Goal: Information Seeking & Learning: Learn about a topic

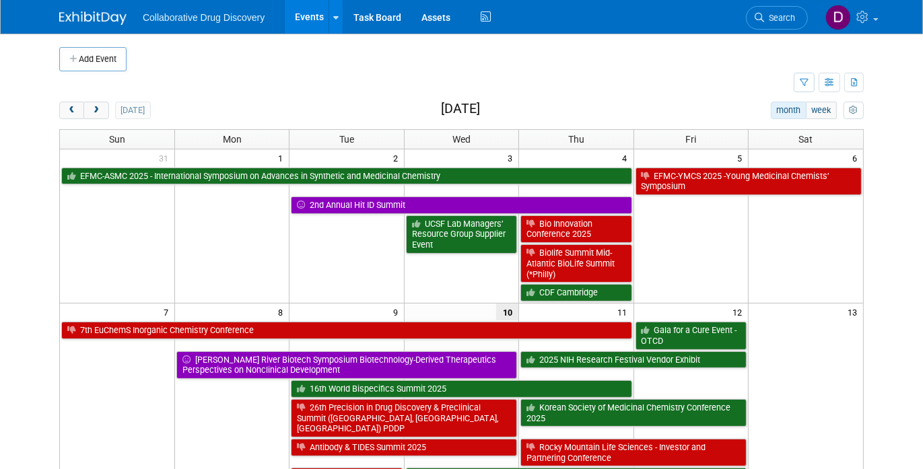
click at [768, 11] on link "Search" at bounding box center [777, 18] width 62 height 24
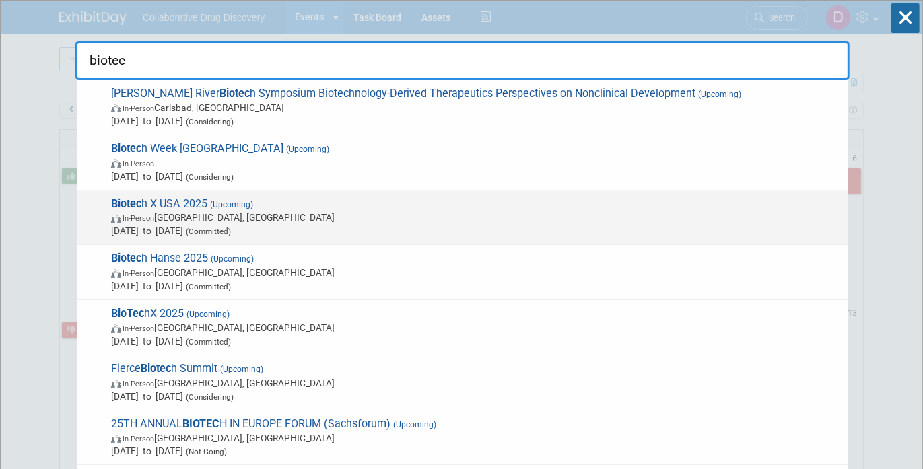
type input "biotec"
click at [184, 215] on span "In-Person Philadelphia, PA" at bounding box center [476, 217] width 730 height 13
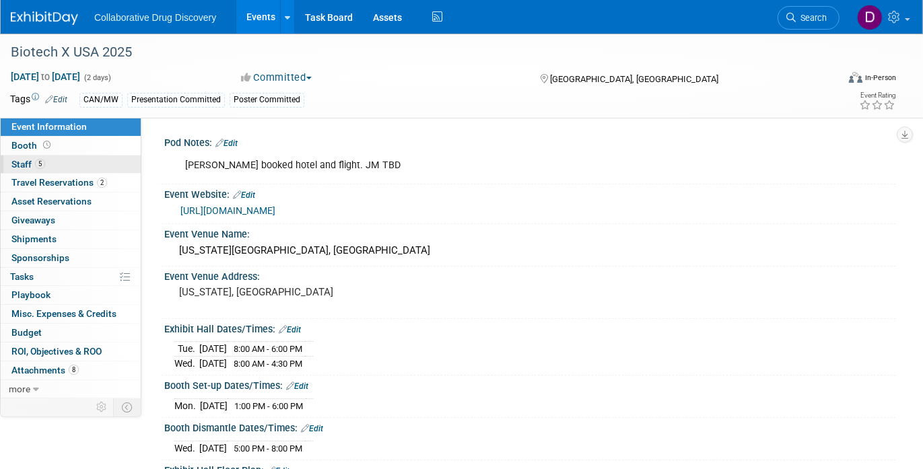
click at [73, 163] on link "5 Staff 5" at bounding box center [71, 164] width 140 height 18
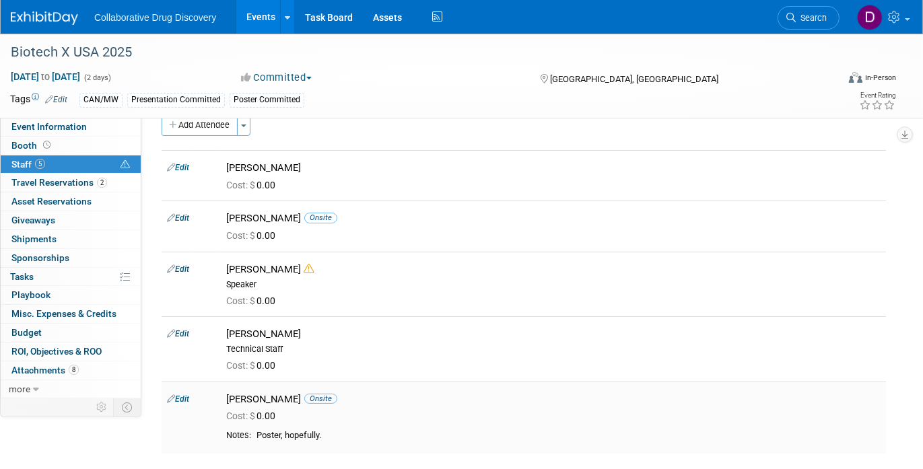
scroll to position [14, 0]
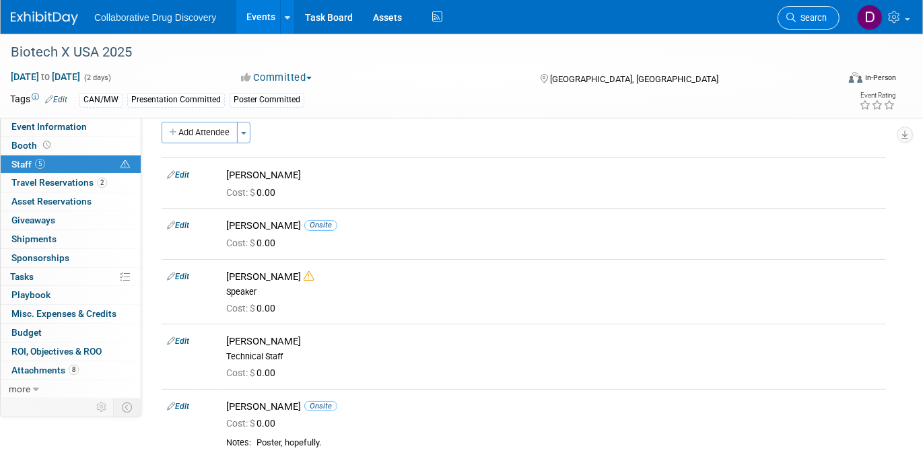
click at [794, 23] on link "Search" at bounding box center [808, 18] width 62 height 24
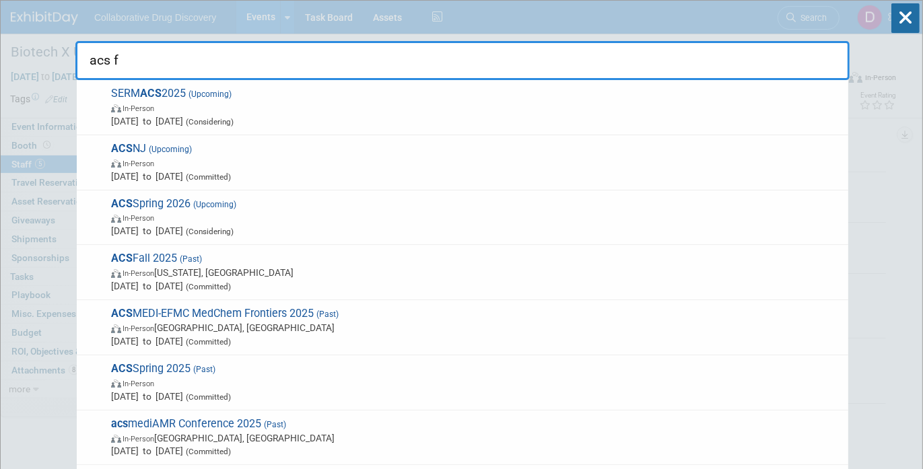
type input "acs fa"
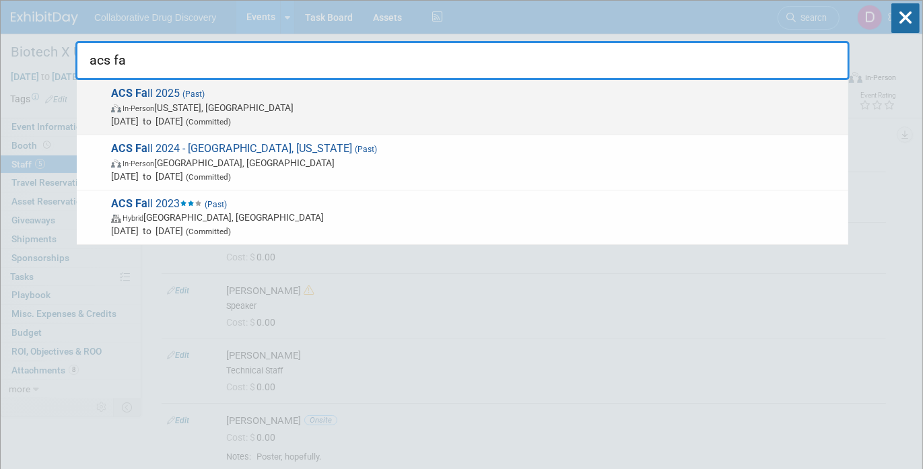
click at [219, 113] on span "In-Person Washington, DC" at bounding box center [476, 107] width 730 height 13
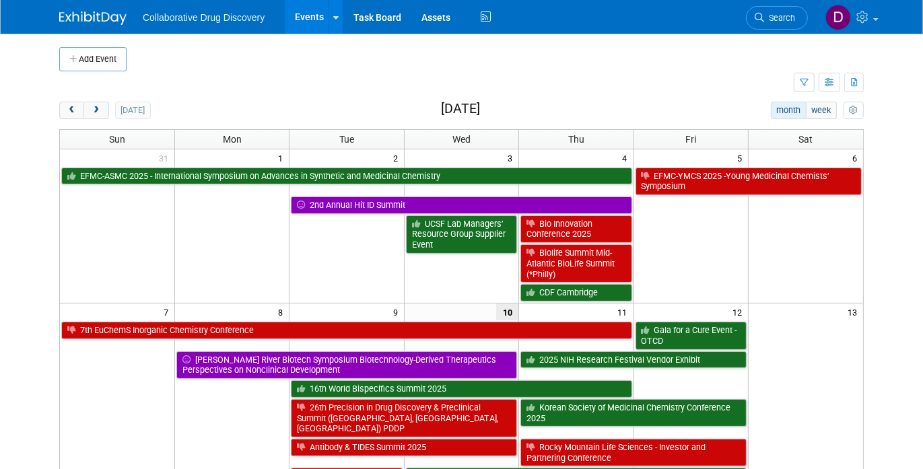
click at [783, 19] on span "Search" at bounding box center [779, 18] width 31 height 10
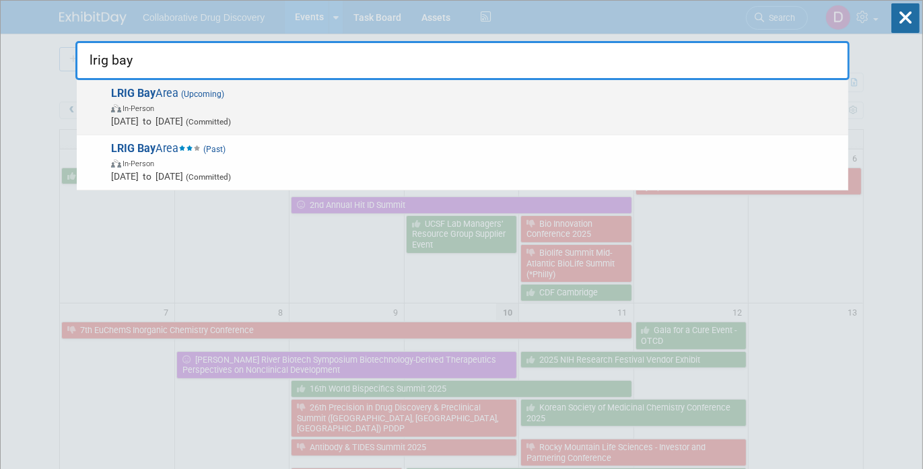
type input "lrig bay"
click at [507, 116] on span "[DATE] to [DATE] (Committed)" at bounding box center [476, 120] width 730 height 13
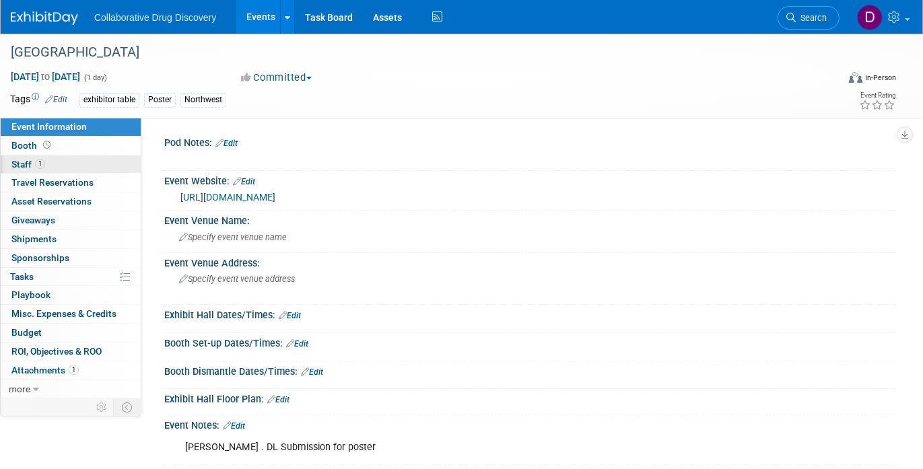
click at [52, 164] on link "1 Staff 1" at bounding box center [71, 164] width 140 height 18
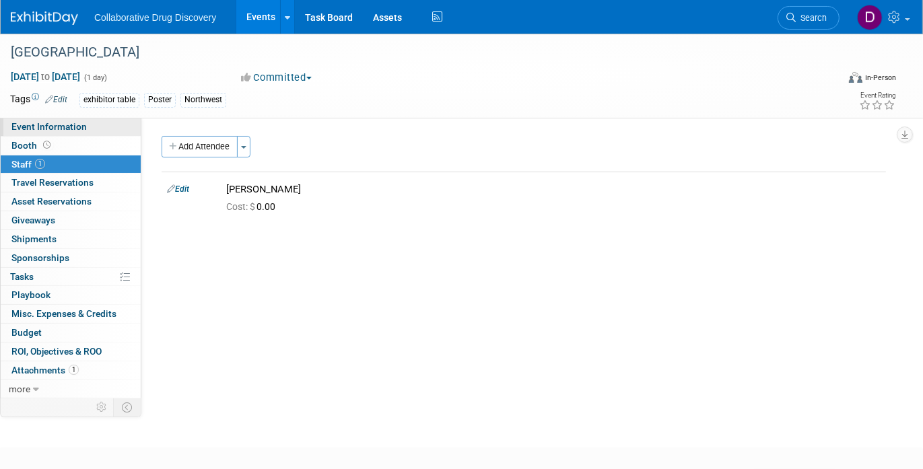
click at [120, 129] on link "Event Information" at bounding box center [71, 127] width 140 height 18
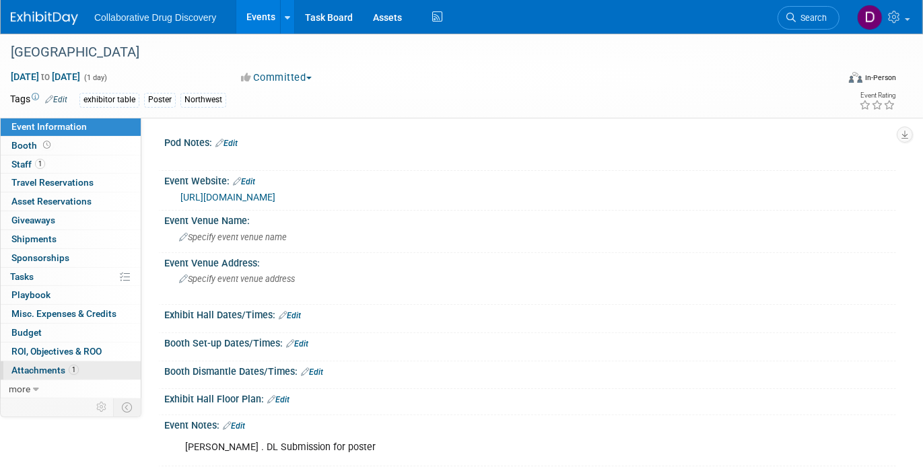
click at [72, 373] on span "1" at bounding box center [74, 370] width 10 height 10
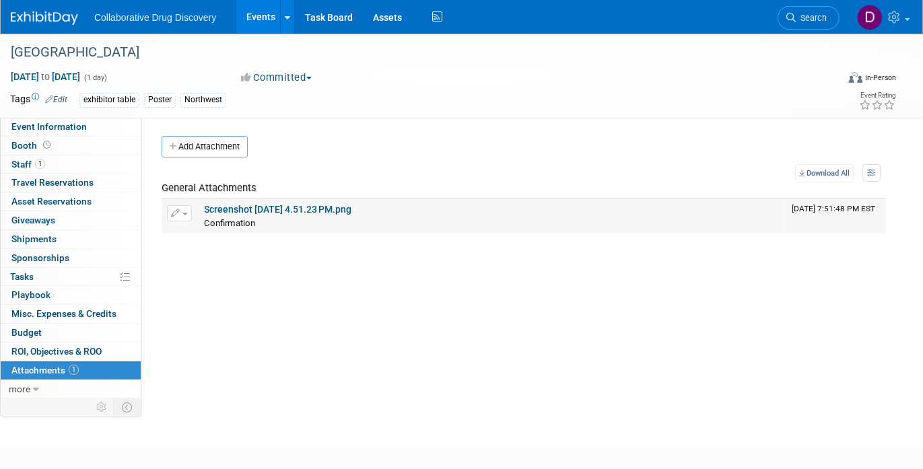
click at [242, 212] on link "Screenshot 2025-08-06 at 4.51.23 PM.png" at bounding box center [277, 209] width 147 height 11
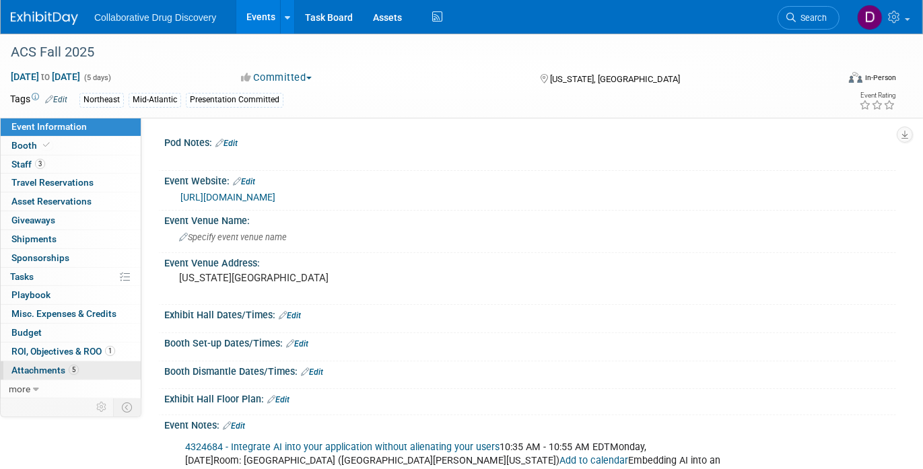
click at [81, 365] on link "5 Attachments 5" at bounding box center [71, 370] width 140 height 18
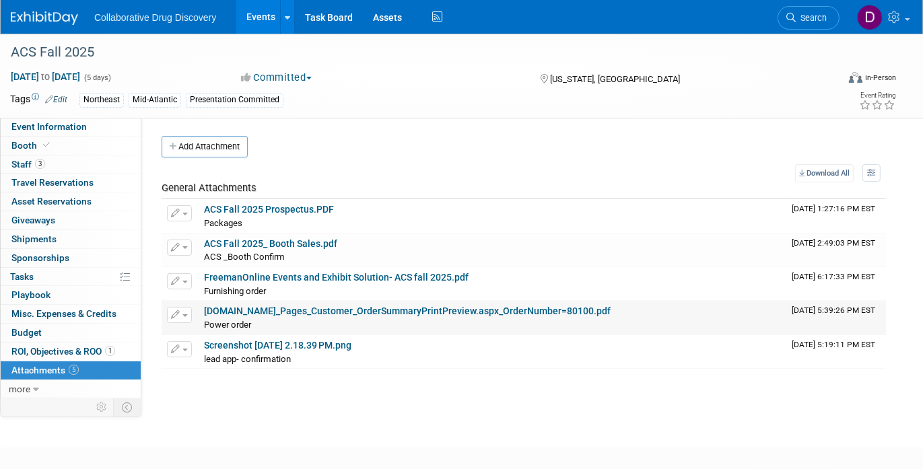
click at [273, 311] on link "hi-techelectric.boomerecommerce.com_Pages_Customer_OrderSummaryPrintPreview.asp…" at bounding box center [407, 311] width 407 height 11
click at [287, 340] on link "Screenshot 2025-07-25 at 2.18.39 PM.png" at bounding box center [277, 345] width 147 height 11
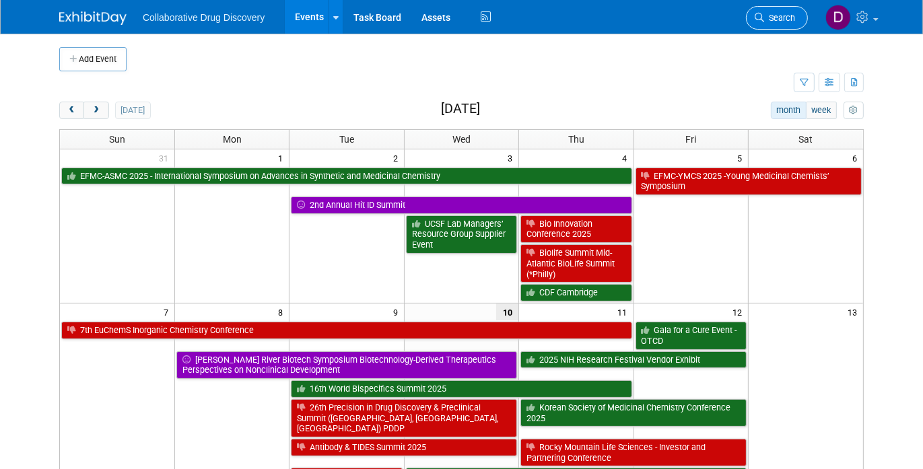
click at [789, 15] on span "Search" at bounding box center [779, 18] width 31 height 10
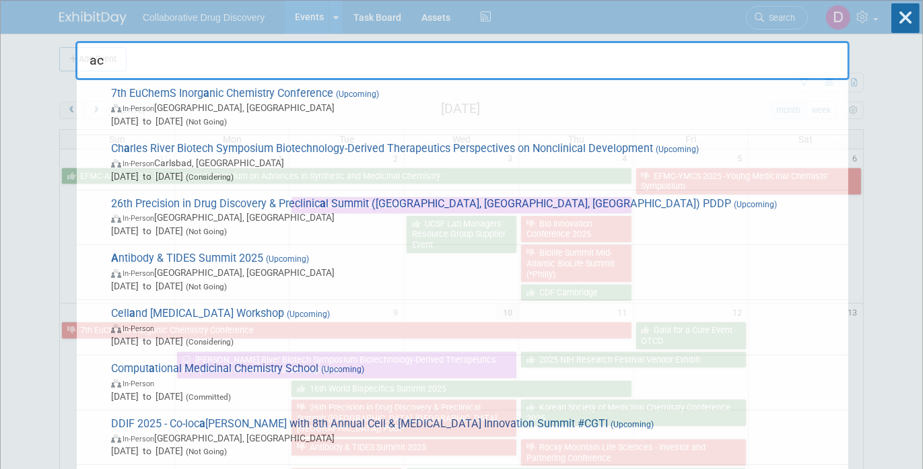
type input "acs"
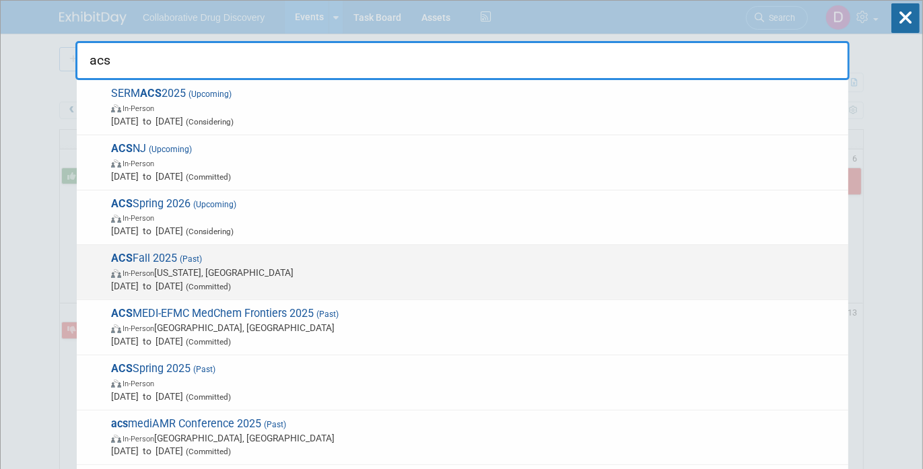
click at [230, 273] on span "In-Person Washington, DC" at bounding box center [476, 272] width 730 height 13
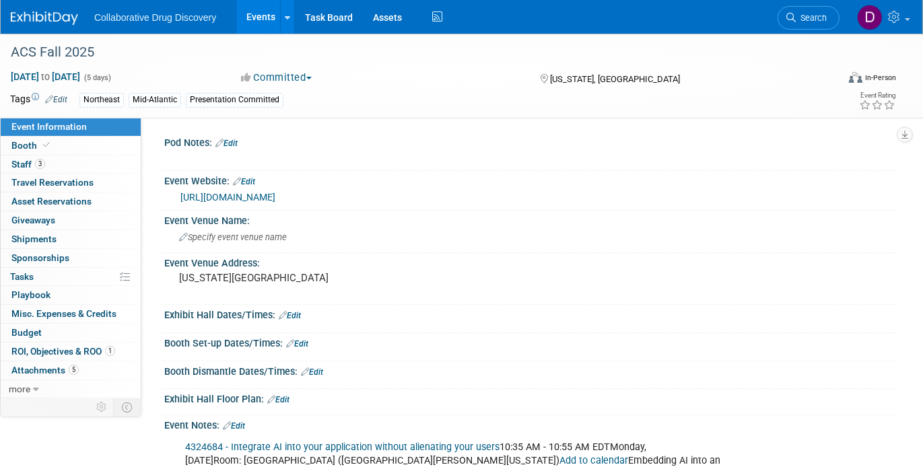
scroll to position [164, 0]
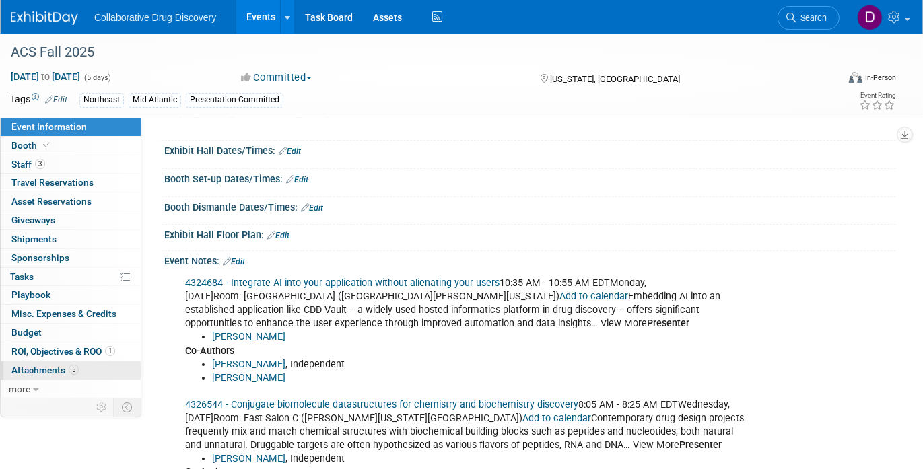
click at [53, 371] on span "Attachments 5" at bounding box center [44, 370] width 67 height 11
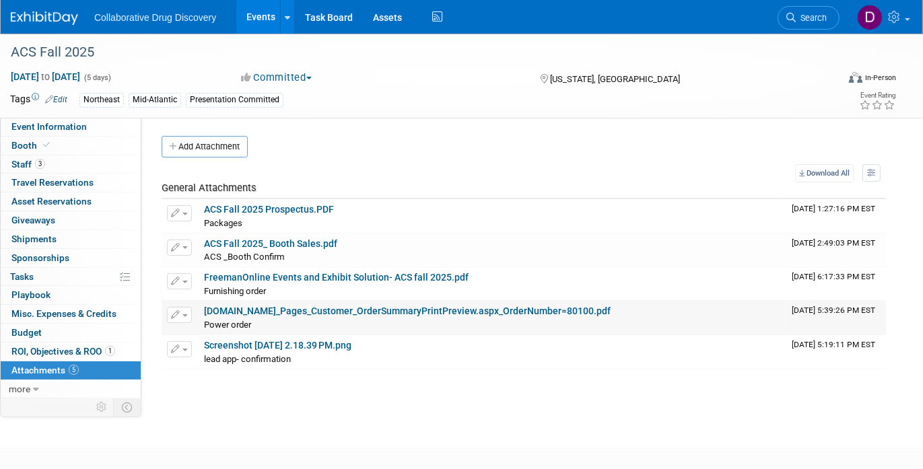
click at [253, 310] on link "hi-techelectric.boomerecommerce.com_Pages_Customer_OrderSummaryPrintPreview.asp…" at bounding box center [407, 311] width 407 height 11
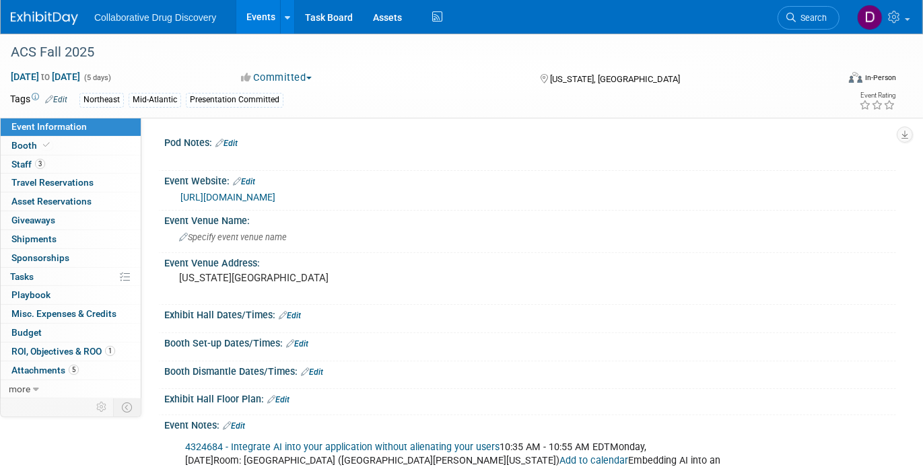
click at [225, 199] on link "https://www.acs.org/events/fall.htm" at bounding box center [227, 197] width 95 height 11
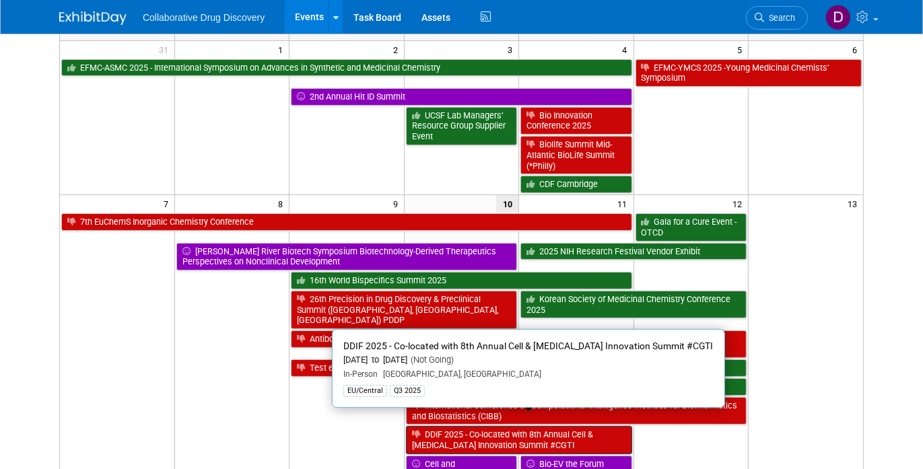
scroll to position [318, 0]
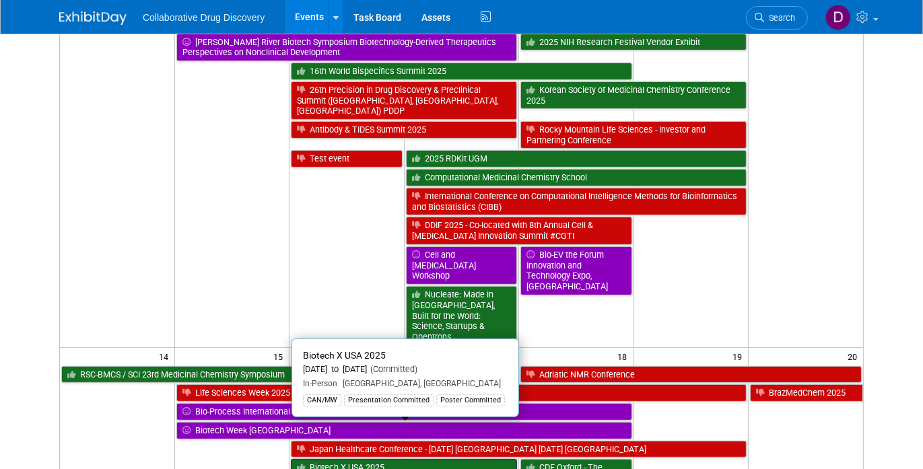
click at [407, 459] on link "Biotech X USA 2025" at bounding box center [404, 467] width 226 height 17
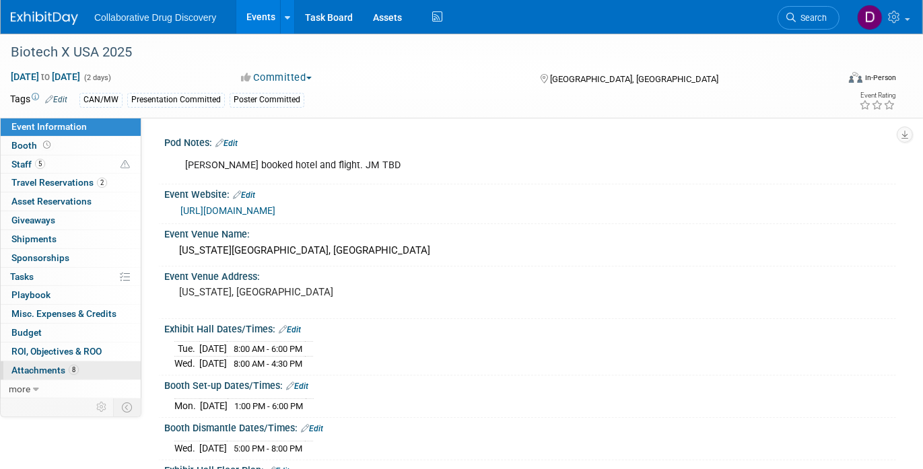
click at [70, 361] on link "8 Attachments 8" at bounding box center [71, 370] width 140 height 18
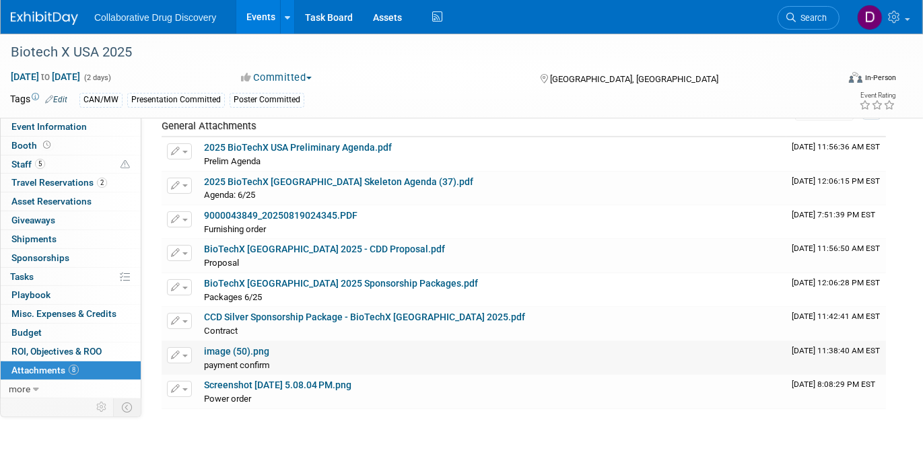
scroll to position [68, 0]
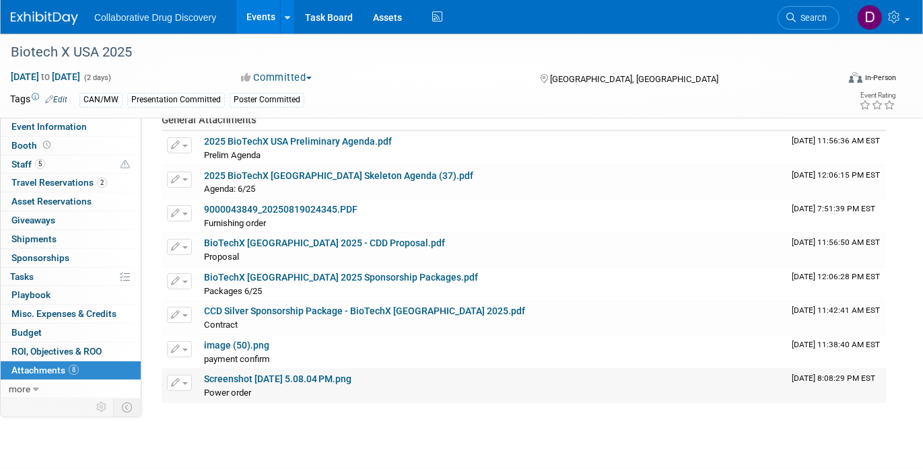
click at [249, 376] on link "Screenshot 2025-08-18 at 5.08.04 PM.png" at bounding box center [277, 379] width 147 height 11
